Goal: Task Accomplishment & Management: Manage account settings

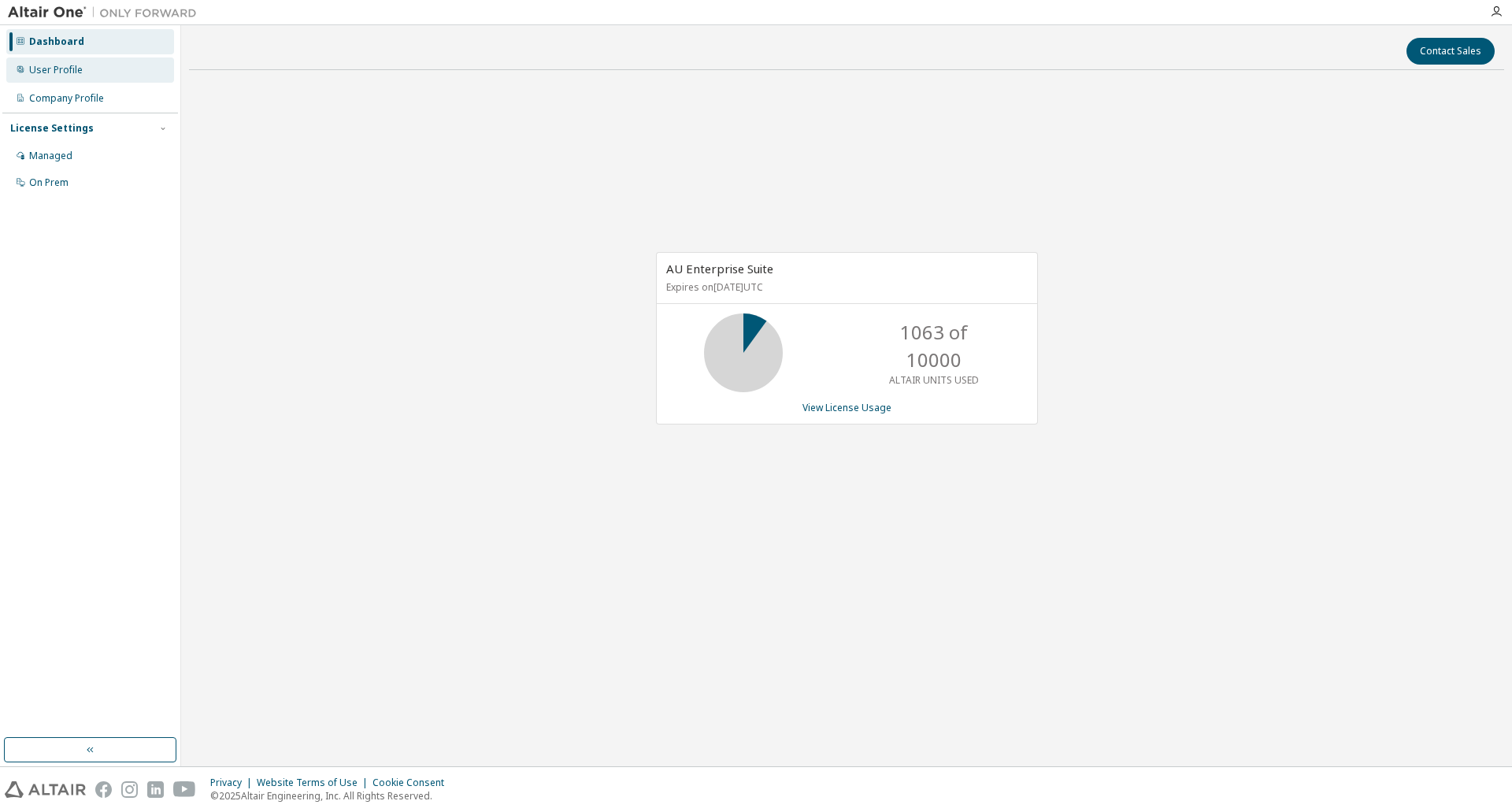
click at [68, 69] on div "User Profile" at bounding box center [56, 70] width 54 height 12
